Goal: Task Accomplishment & Management: Manage account settings

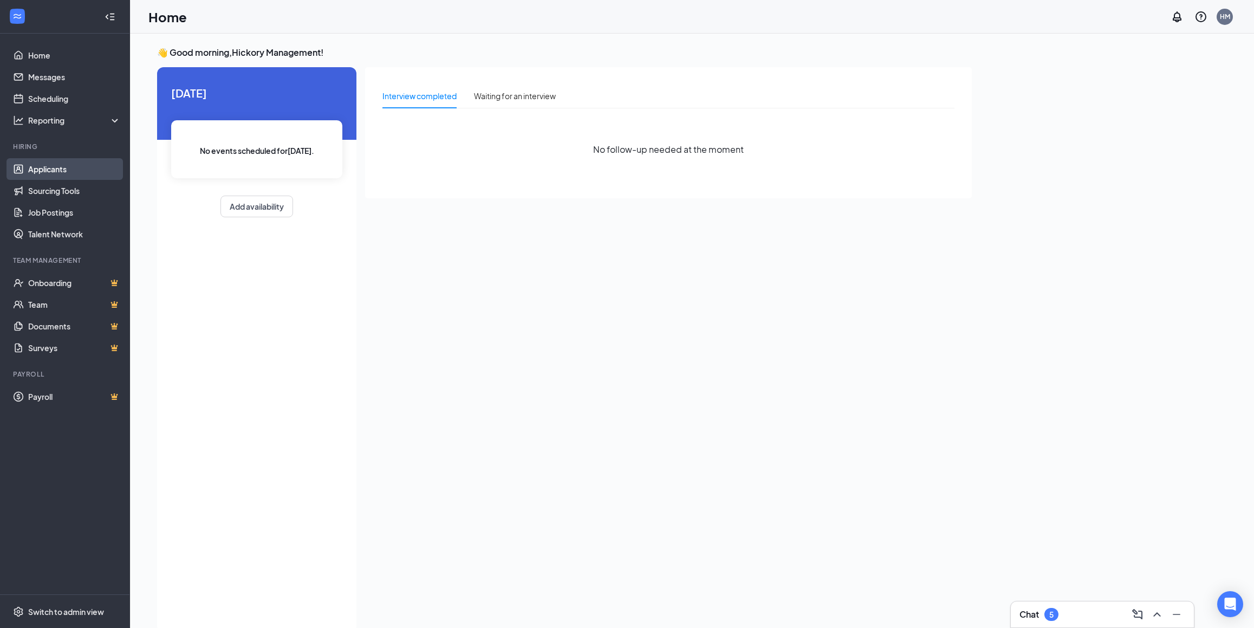
click at [33, 170] on link "Applicants" at bounding box center [74, 169] width 93 height 22
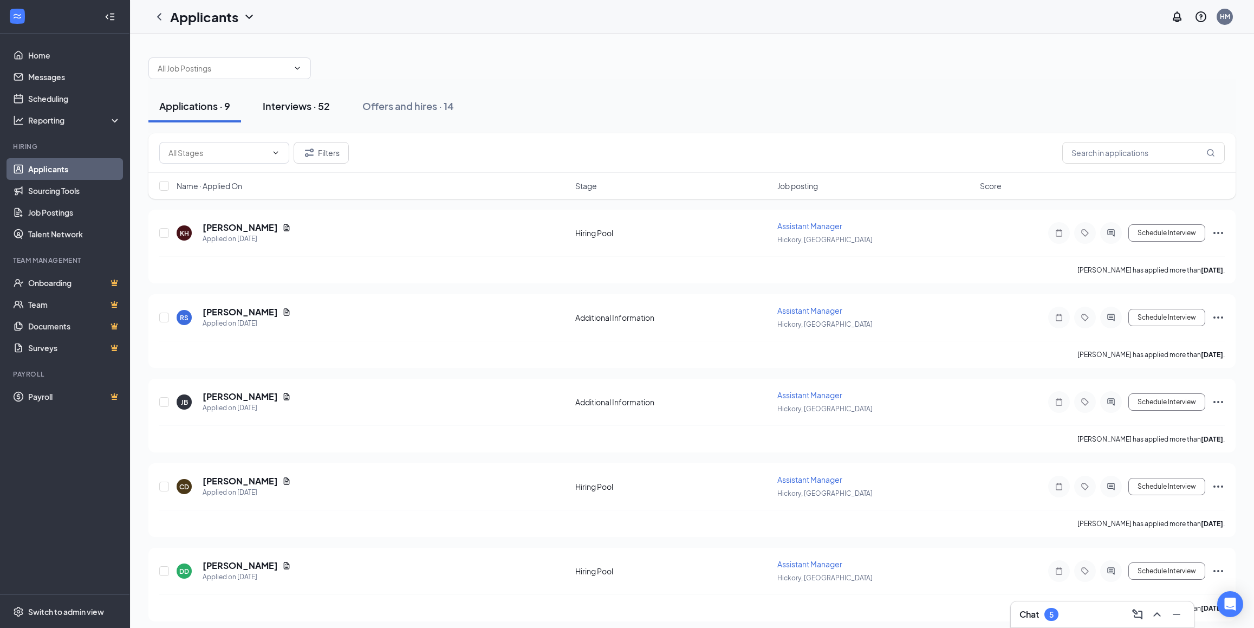
click at [308, 107] on div "Interviews · 52" at bounding box center [296, 106] width 67 height 14
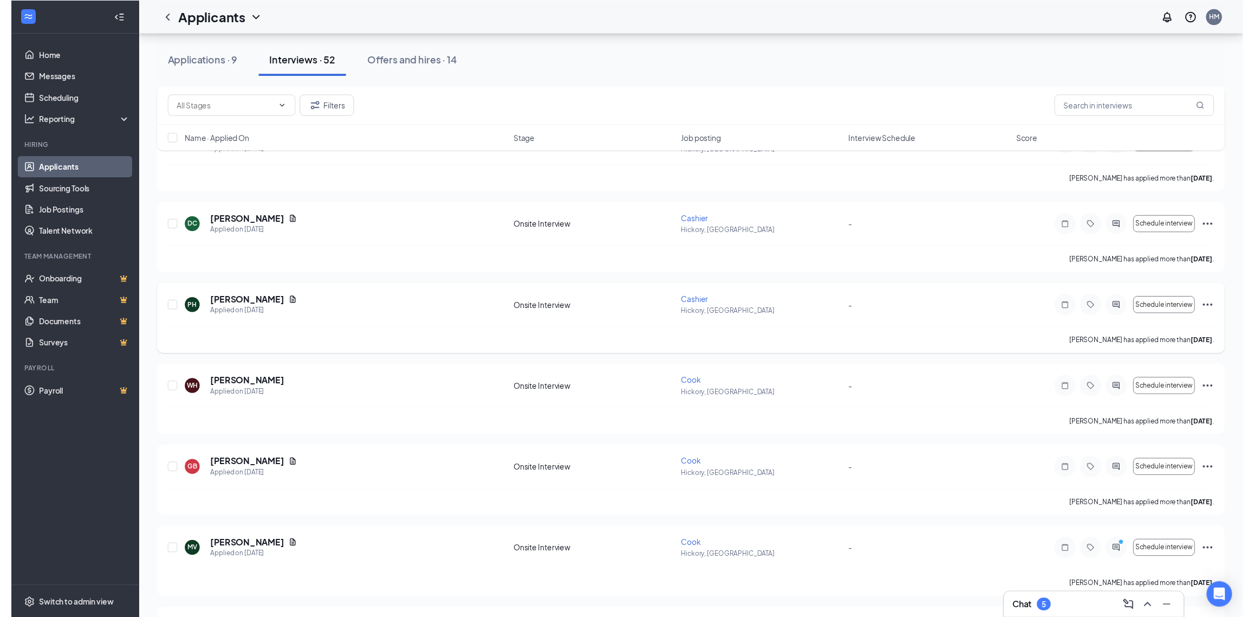
scroll to position [398, 0]
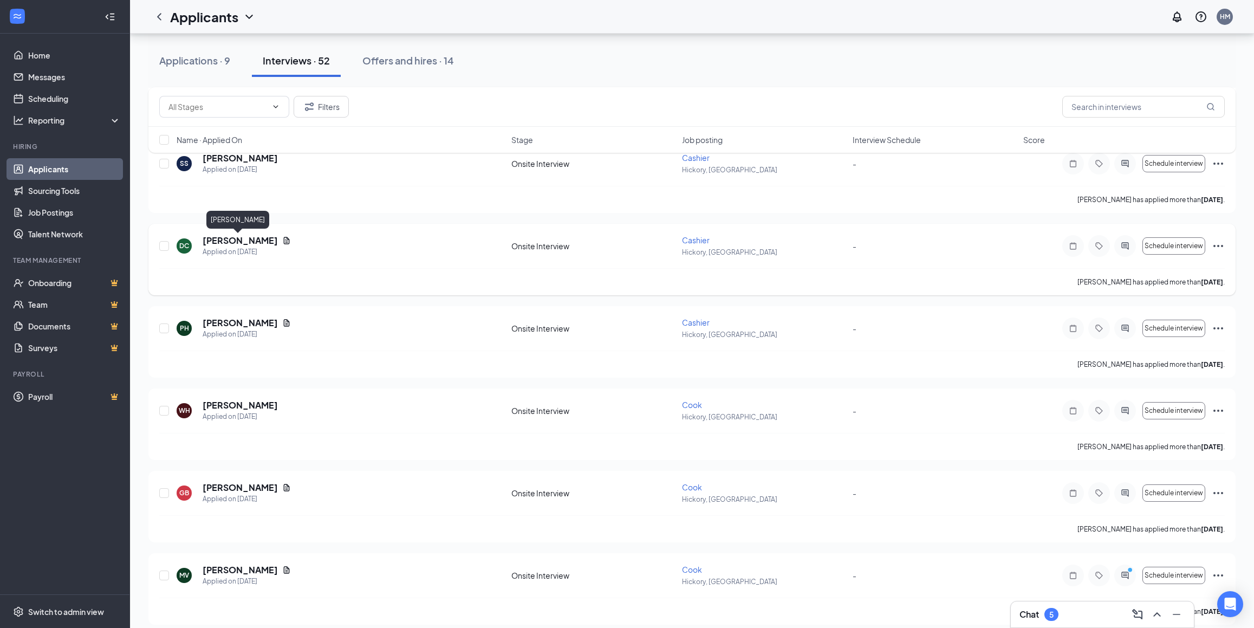
click at [235, 247] on h5 "[PERSON_NAME]" at bounding box center [240, 241] width 75 height 12
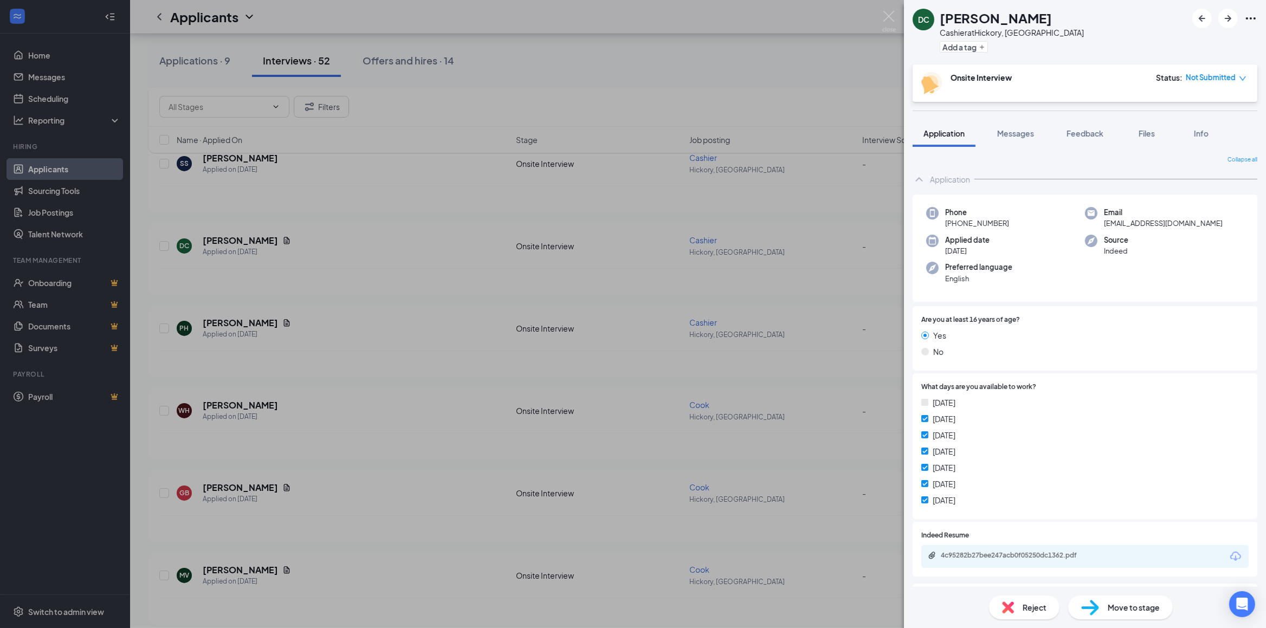
click at [964, 556] on div "4c95282b27bee247acb0f05250dc1362.pdf" at bounding box center [1017, 555] width 152 height 9
click at [338, 230] on div "DC [PERSON_NAME] at [GEOGRAPHIC_DATA], [GEOGRAPHIC_DATA] Add a tag Onsite Inter…" at bounding box center [633, 314] width 1266 height 628
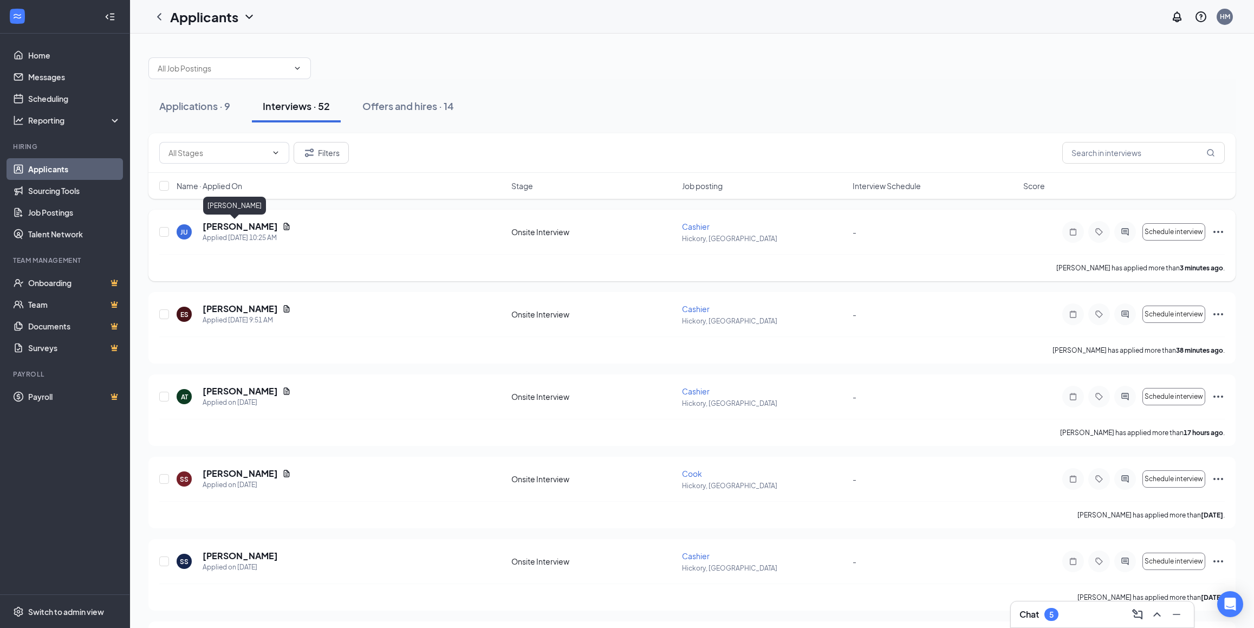
click at [228, 230] on h5 "[PERSON_NAME]" at bounding box center [240, 227] width 75 height 12
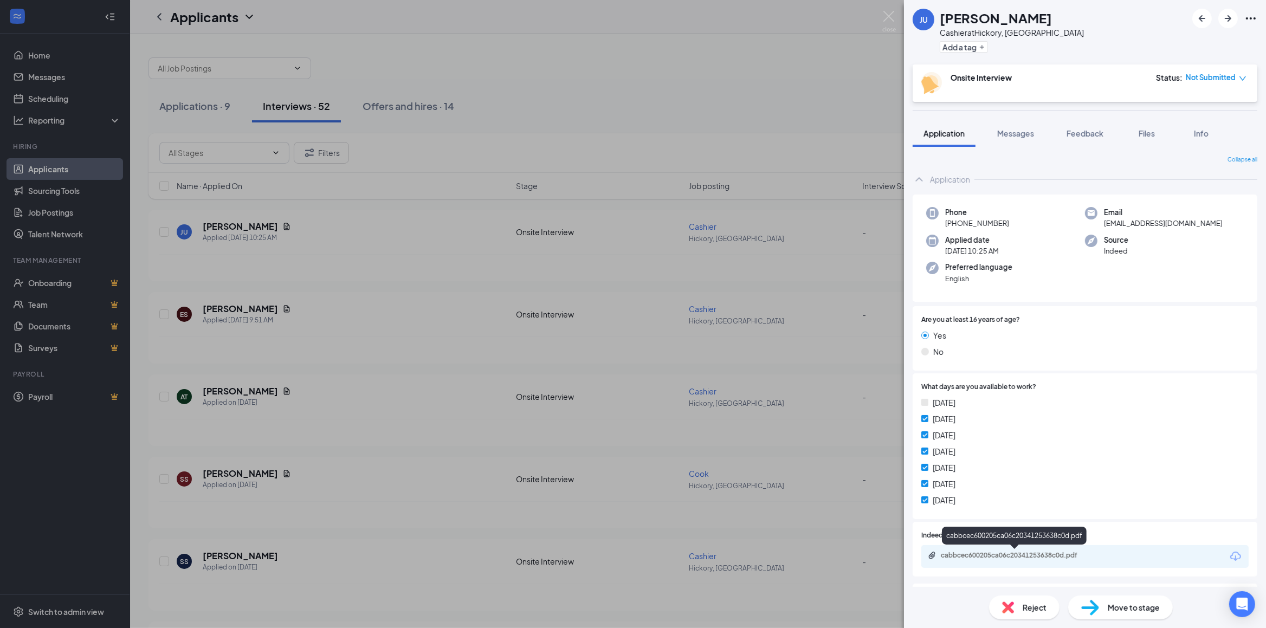
click at [972, 559] on div "cabbcec600205ca06c20341253638c0d.pdf" at bounding box center [1017, 555] width 152 height 9
click at [333, 246] on div "[PERSON_NAME] at [GEOGRAPHIC_DATA], [GEOGRAPHIC_DATA] Add a tag Onsite Intervie…" at bounding box center [633, 314] width 1266 height 628
click at [311, 315] on div "ES [PERSON_NAME] Applied [DATE] 9:51 AM" at bounding box center [343, 314] width 333 height 23
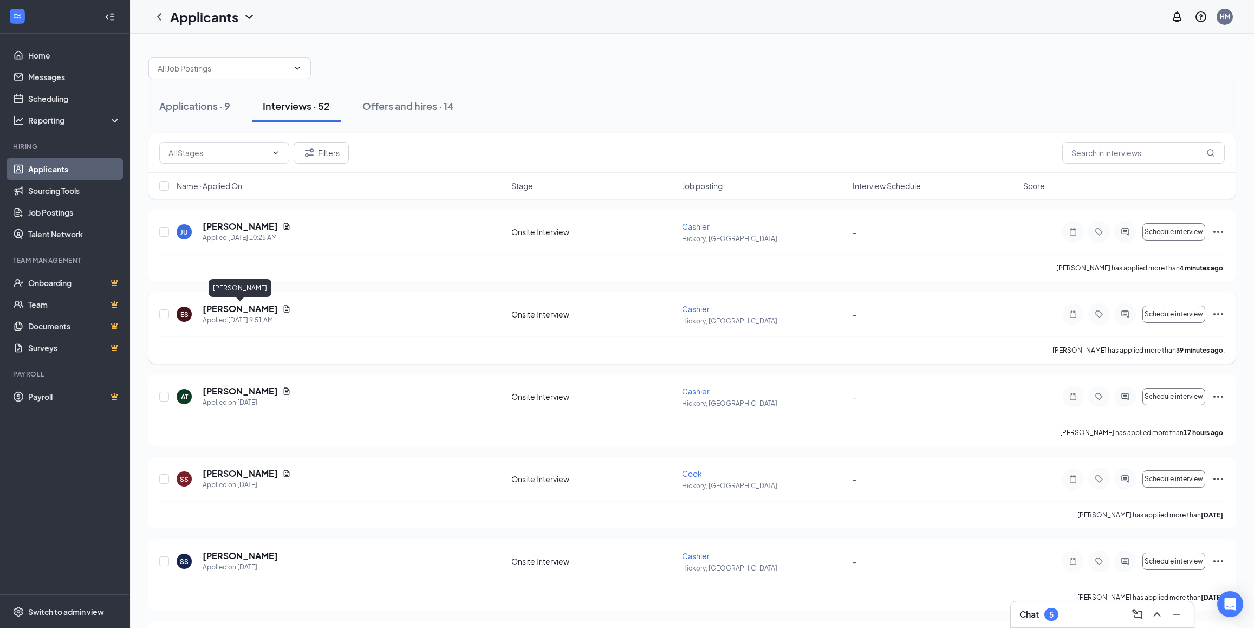
click at [239, 312] on h5 "[PERSON_NAME]" at bounding box center [240, 309] width 75 height 12
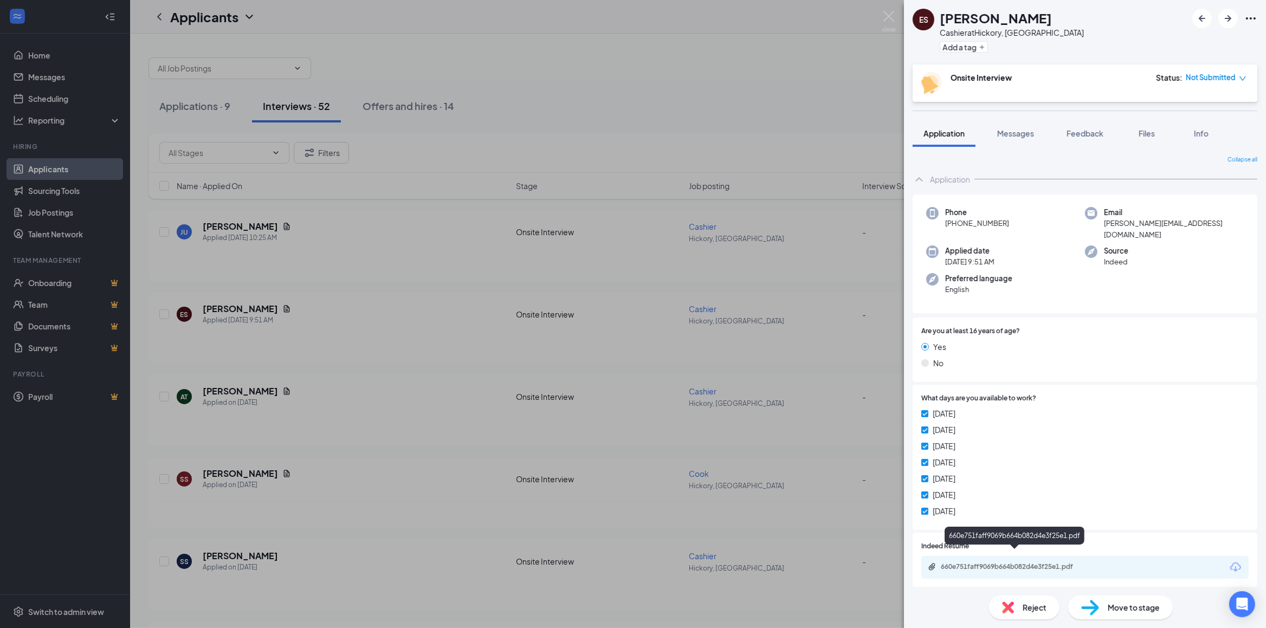
click at [969, 562] on div "660e751faff9069b664b082d4e3f25e1.pdf" at bounding box center [1016, 567] width 176 height 10
click at [360, 278] on div "ES [PERSON_NAME] Cashier at [GEOGRAPHIC_DATA], [GEOGRAPHIC_DATA] Add a tag Onsi…" at bounding box center [633, 314] width 1266 height 628
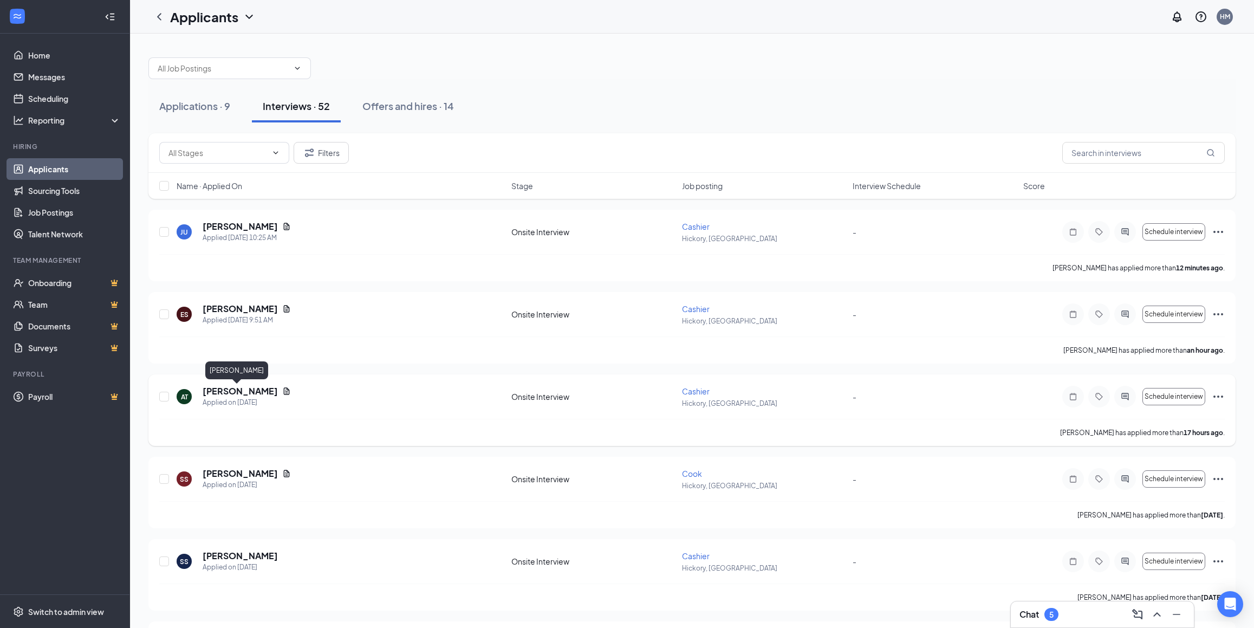
click at [233, 392] on h5 "[PERSON_NAME]" at bounding box center [240, 391] width 75 height 12
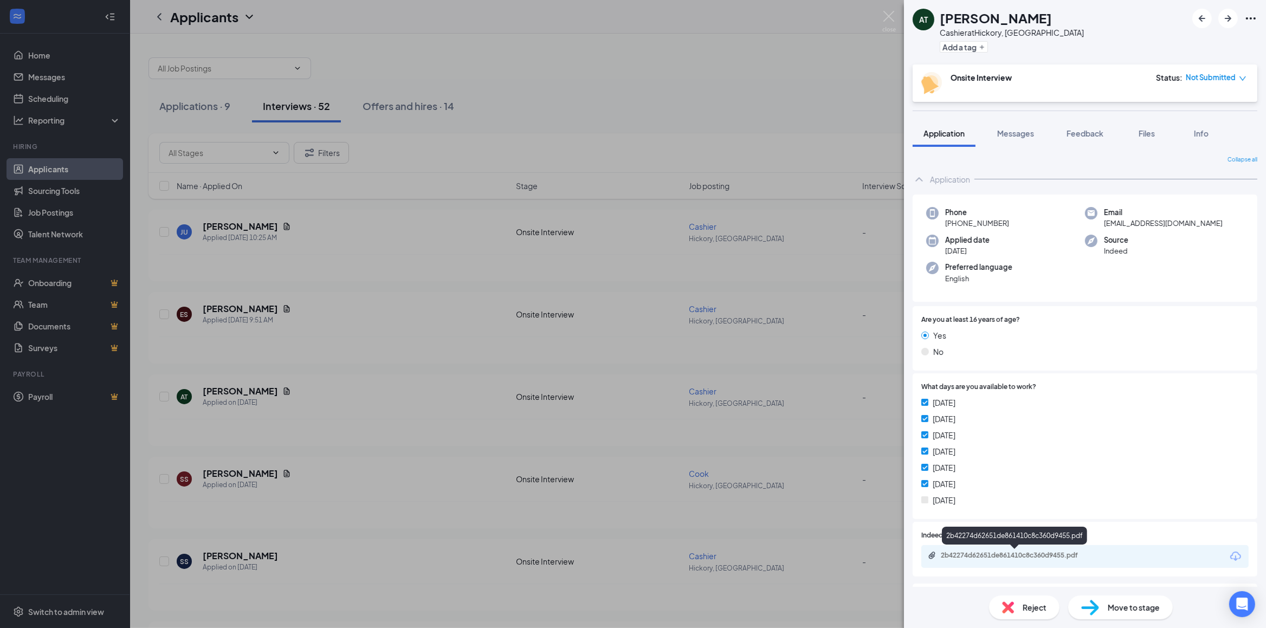
click at [962, 555] on div "2b42274d62651de861410c8c360d9455.pdf" at bounding box center [1017, 555] width 152 height 9
click at [341, 415] on div "AT [PERSON_NAME] Thai Cashier at [GEOGRAPHIC_DATA], [GEOGRAPHIC_DATA] Add a tag…" at bounding box center [633, 314] width 1266 height 628
